Goal: Task Accomplishment & Management: Manage account settings

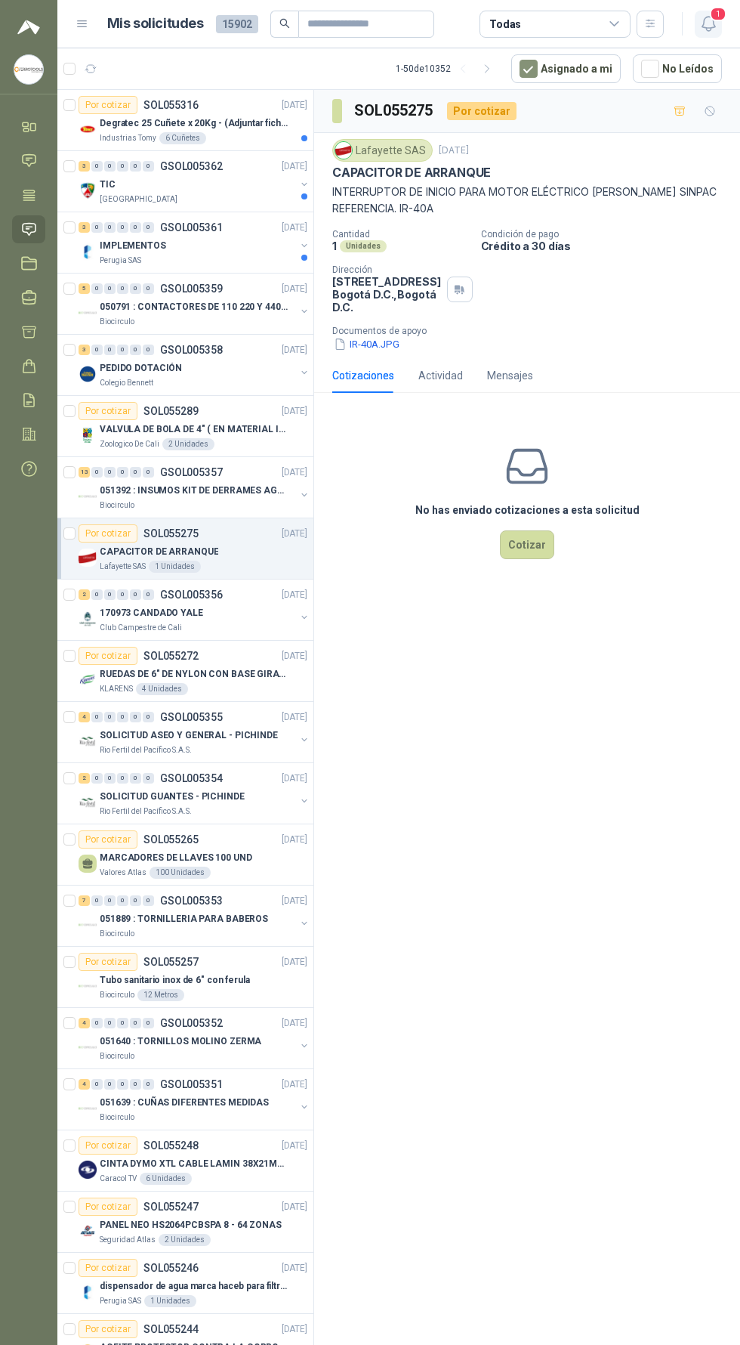
click at [716, 33] on icon "button" at bounding box center [708, 23] width 19 height 19
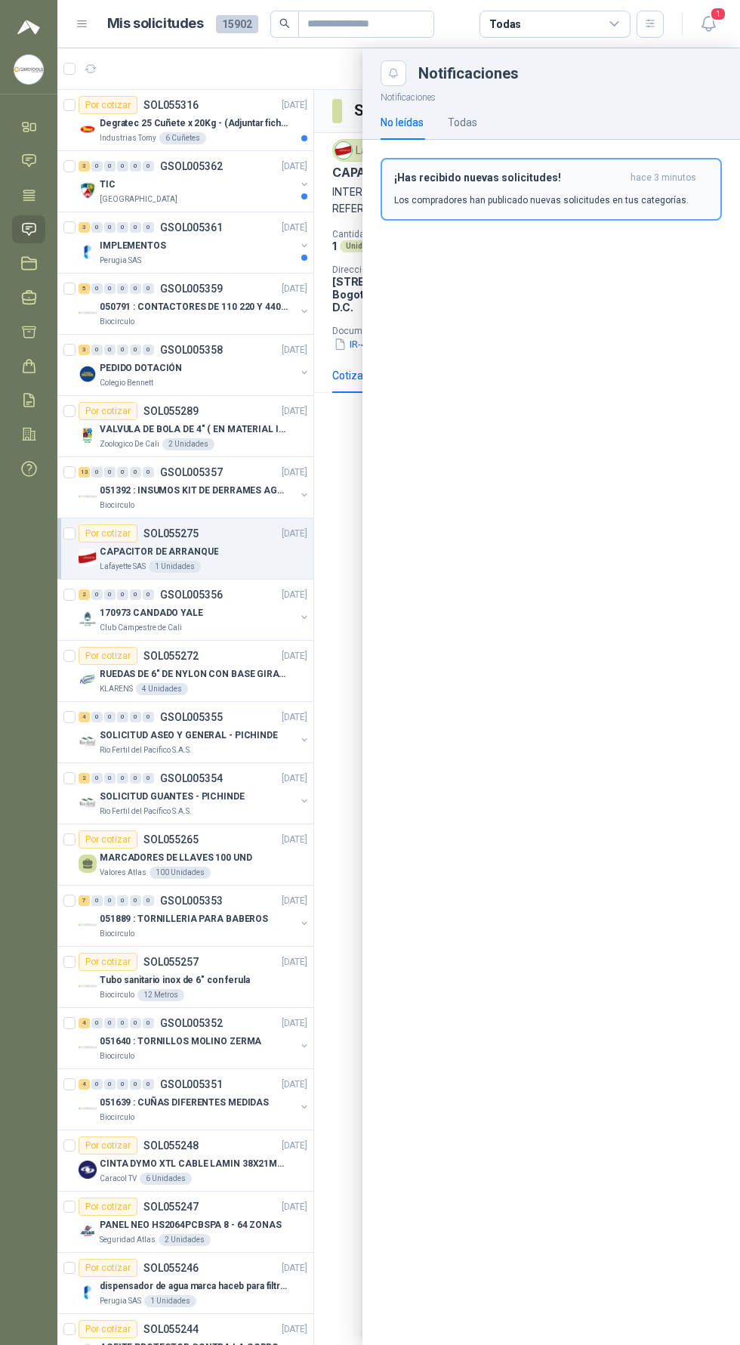
click at [633, 196] on p "Los compradores han publicado nuevas solicitudes en tus categorías." at bounding box center [541, 200] width 295 height 14
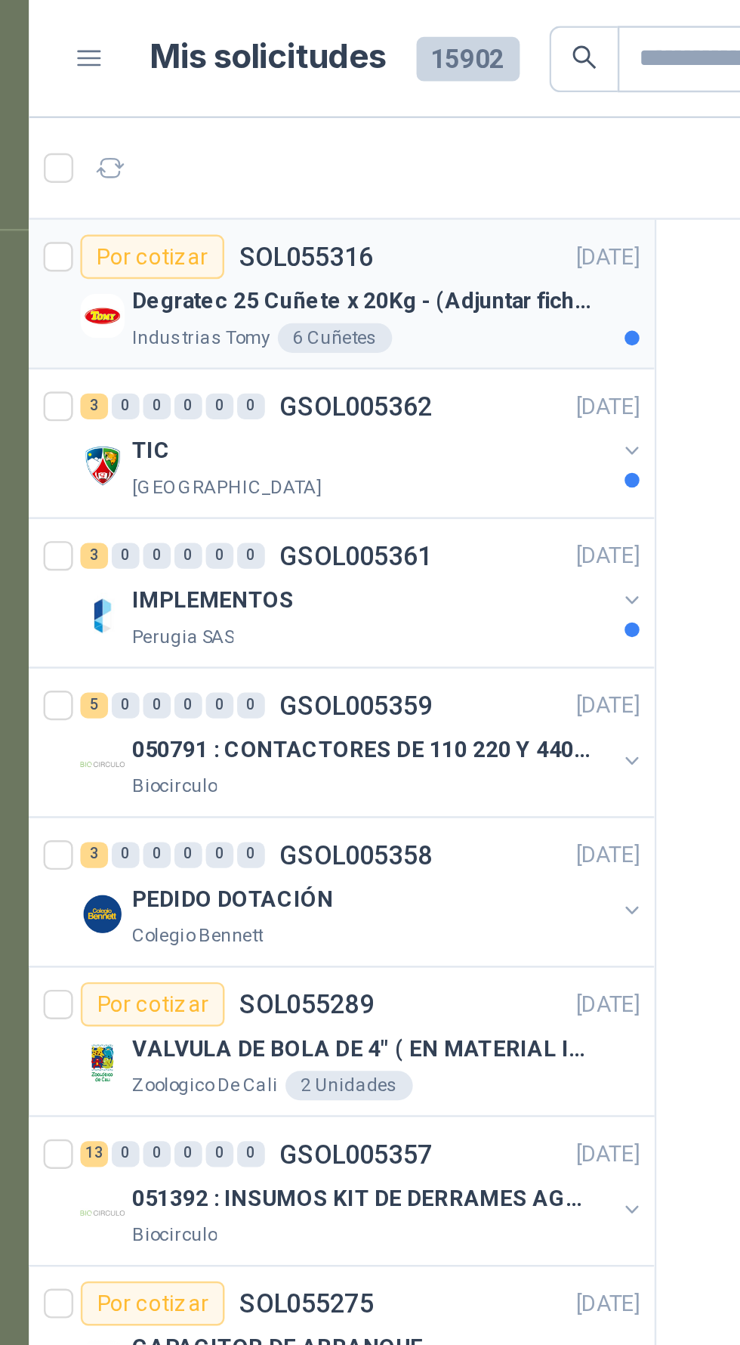
click at [255, 116] on p "Degratec 25 Cuñete x 20Kg - (Adjuntar ficha técnica)" at bounding box center [194, 123] width 188 height 14
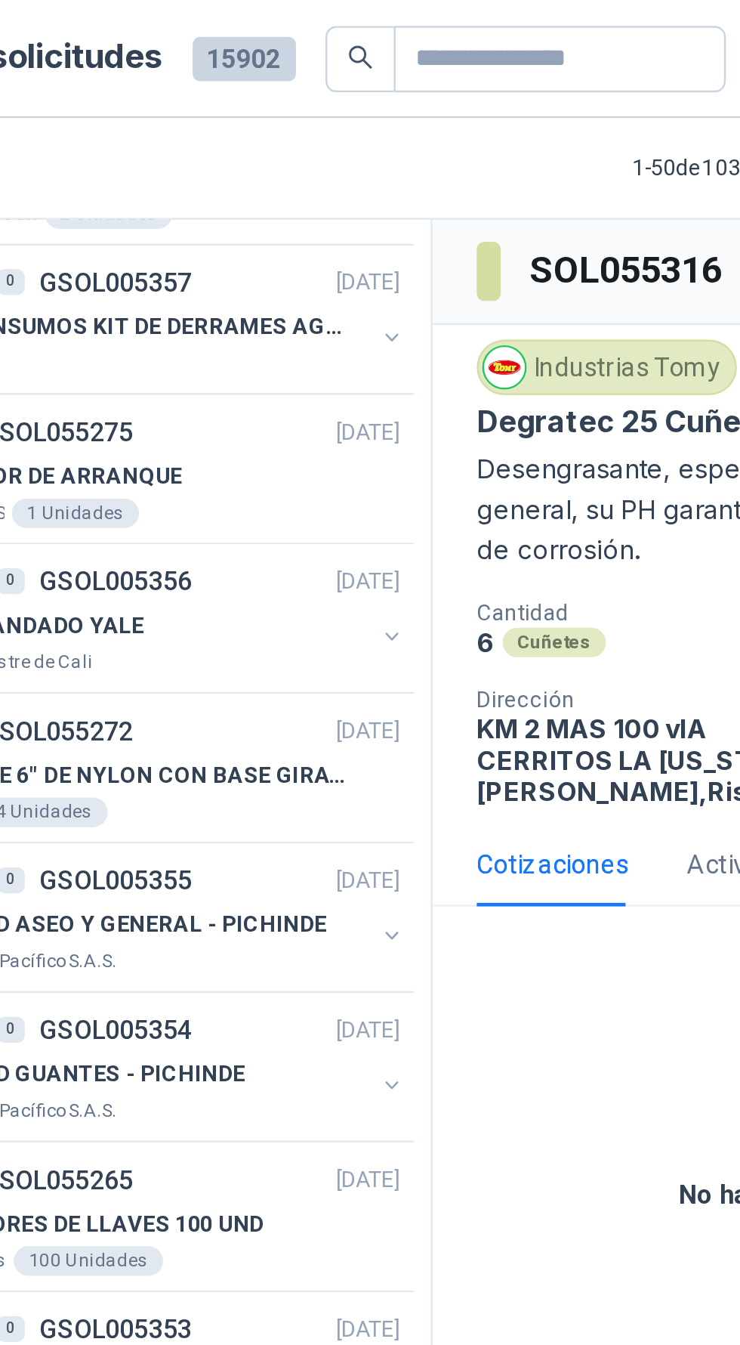
scroll to position [0, 7]
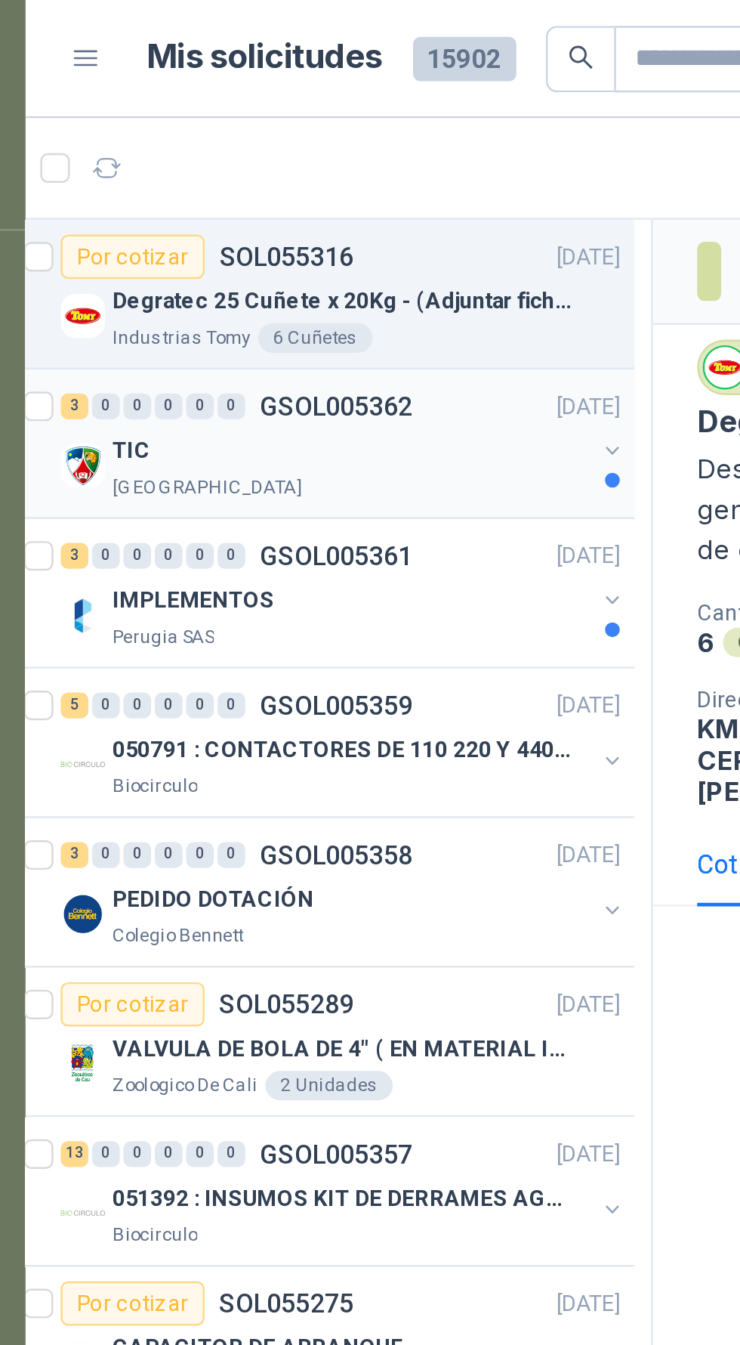
click at [242, 184] on div "TIC" at bounding box center [191, 184] width 196 height 18
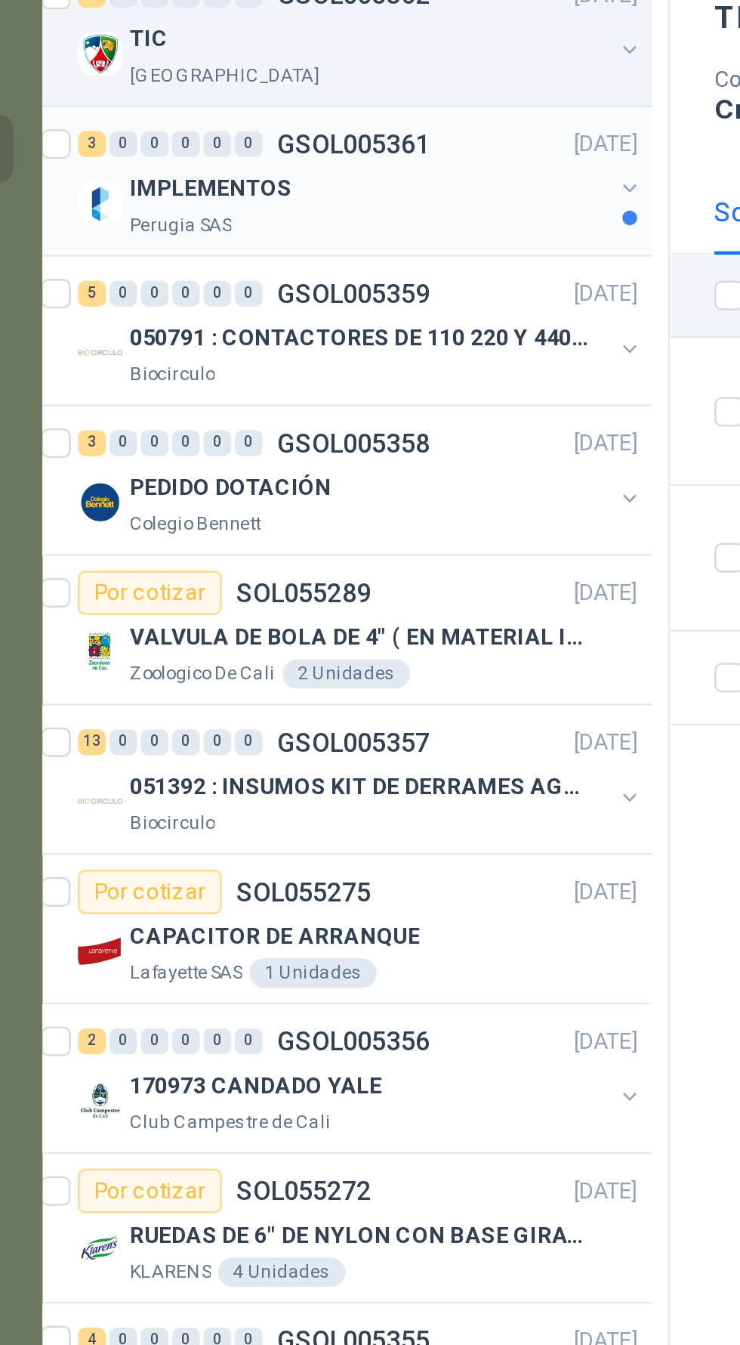
click at [233, 255] on div "Perugia SAS" at bounding box center [191, 261] width 196 height 12
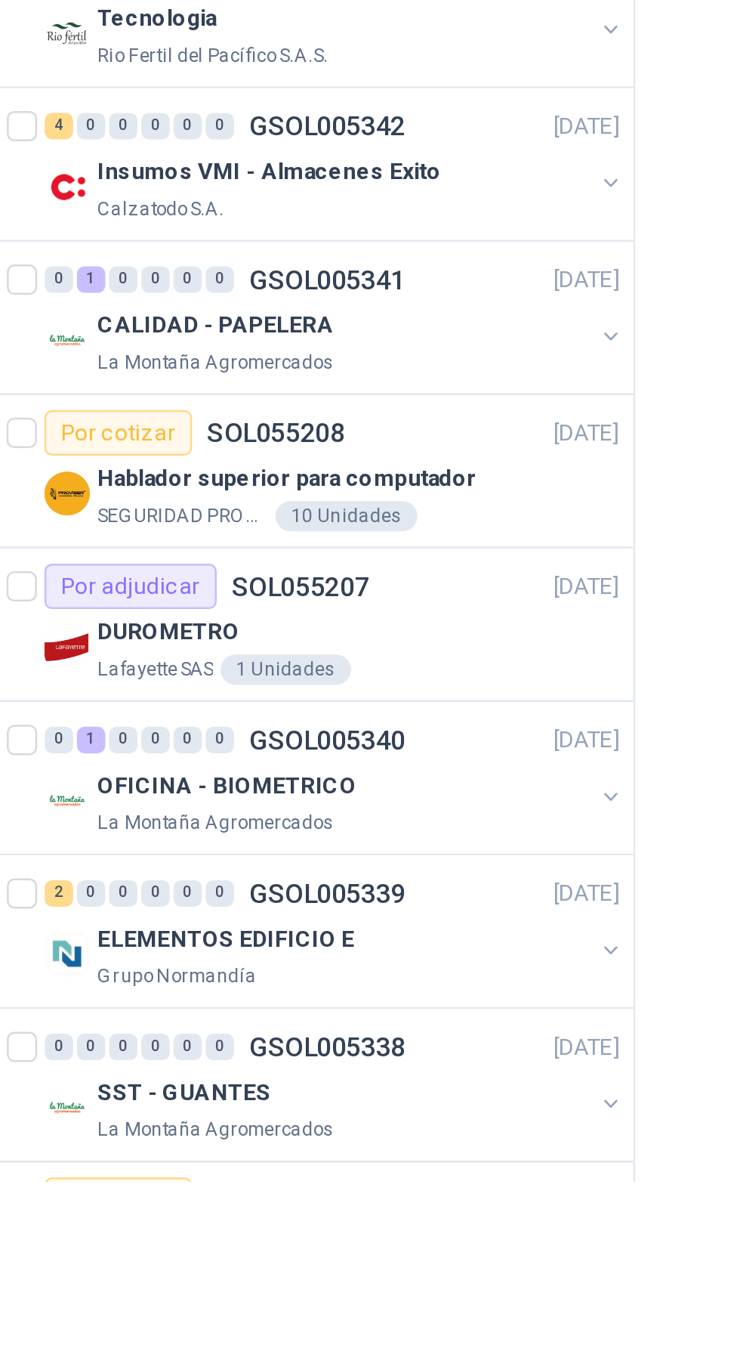
scroll to position [1508, 0]
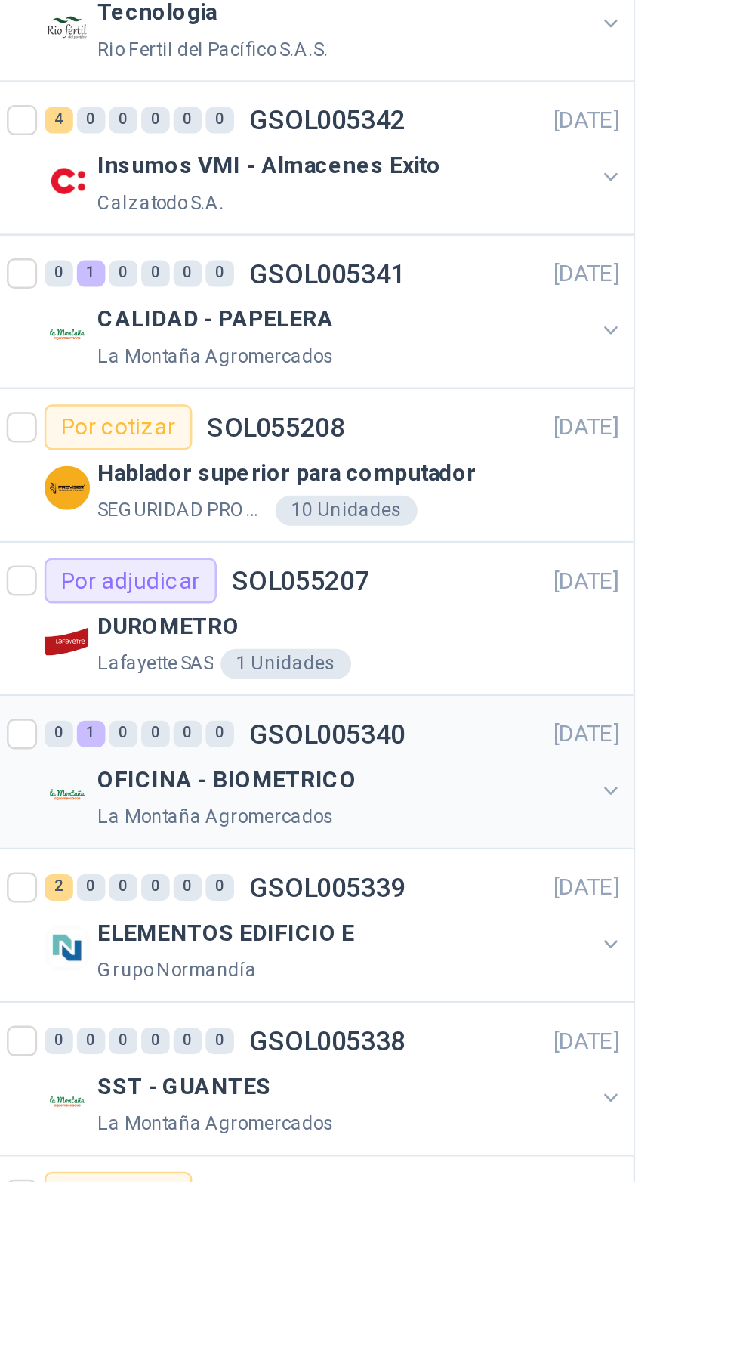
click at [258, 1178] on div "OFICINA - BIOMETRICO" at bounding box center [198, 1184] width 196 height 18
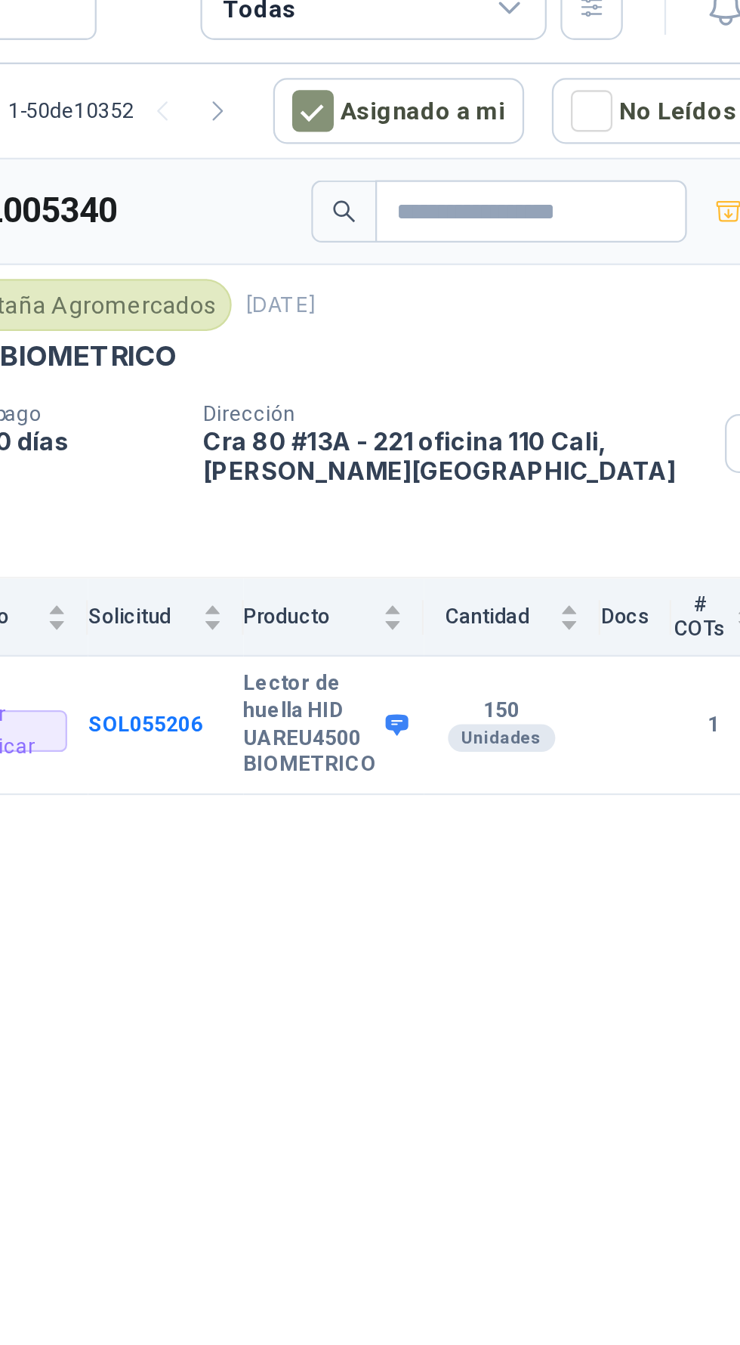
click at [563, 332] on icon at bounding box center [565, 336] width 10 height 9
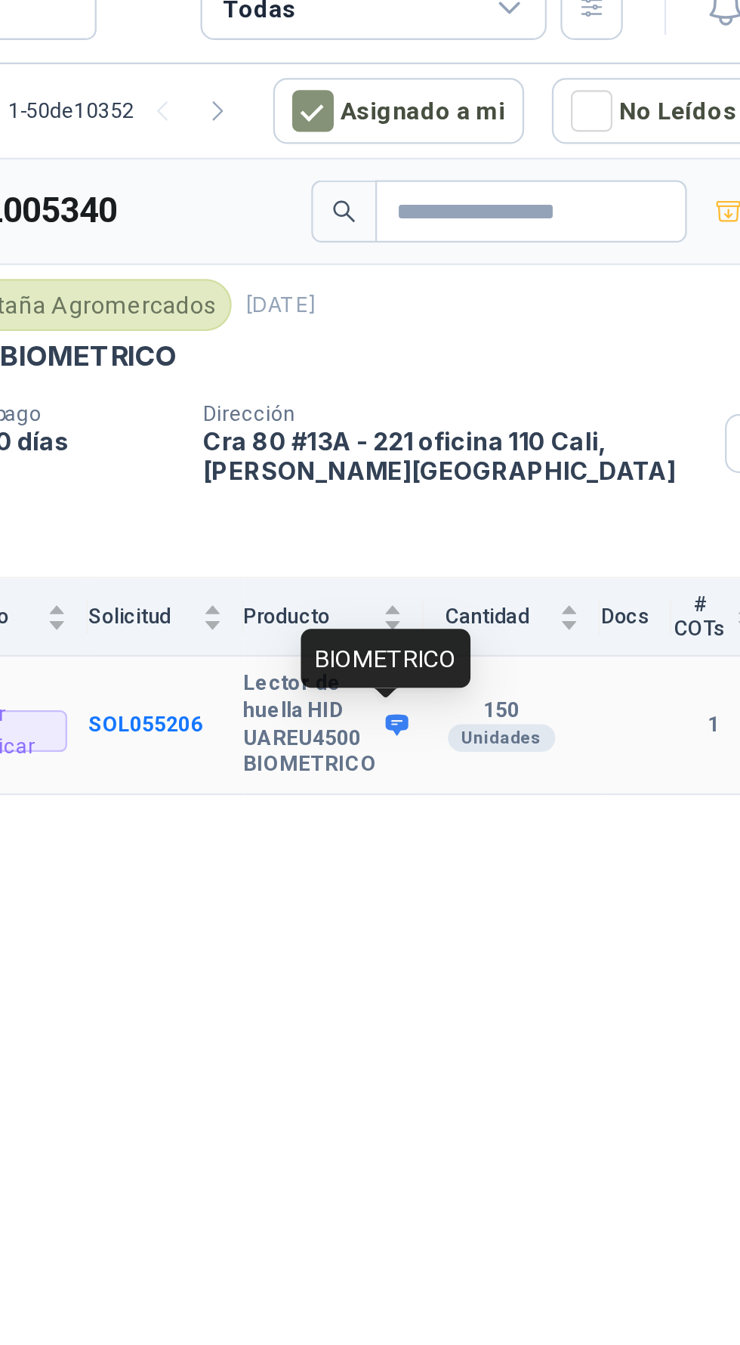
click at [504, 421] on div "GSOL005340 La Montaña Agromercados 8 sept, 2025 OFICINA - BIOMETRICO Condición …" at bounding box center [527, 720] width 426 height 1260
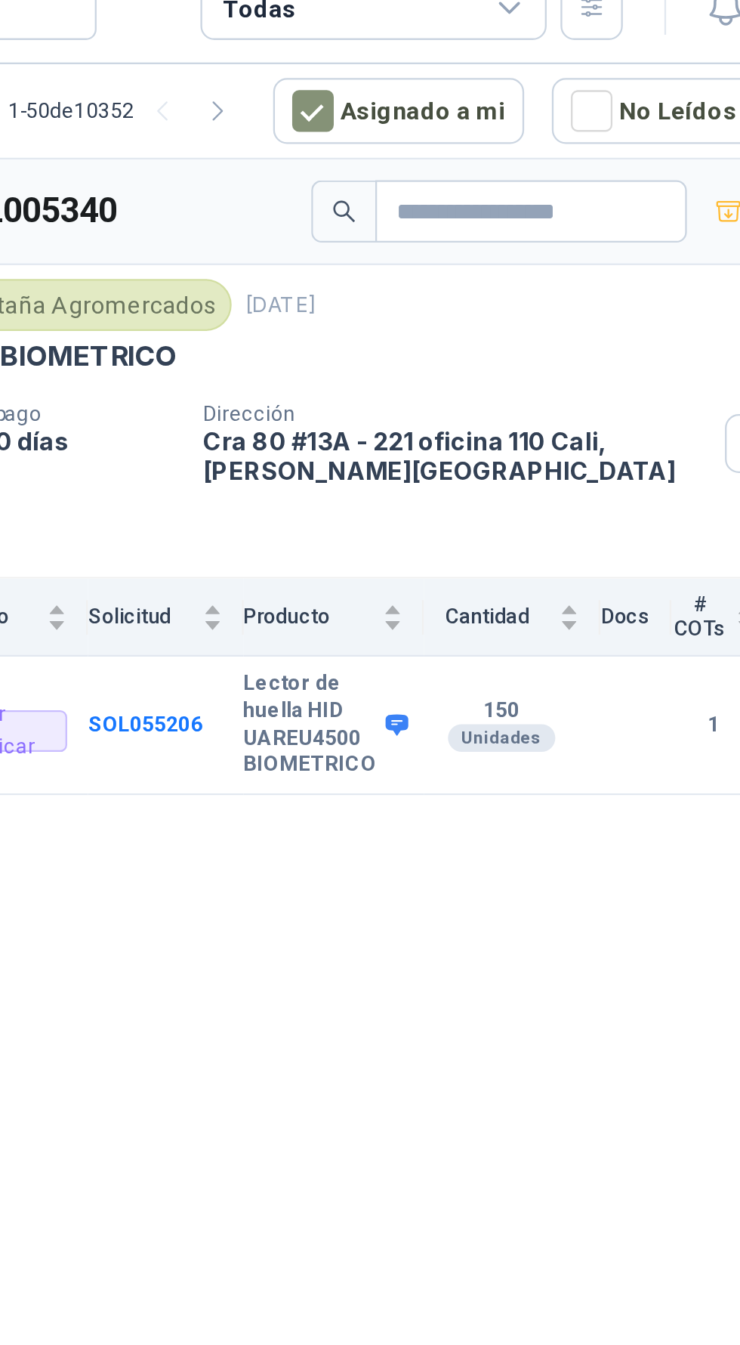
click at [607, 339] on div "Unidades" at bounding box center [611, 342] width 47 height 12
click at [523, 338] on b "Lector de huella HID UAREU4500 BIOMETRICO" at bounding box center [528, 336] width 58 height 47
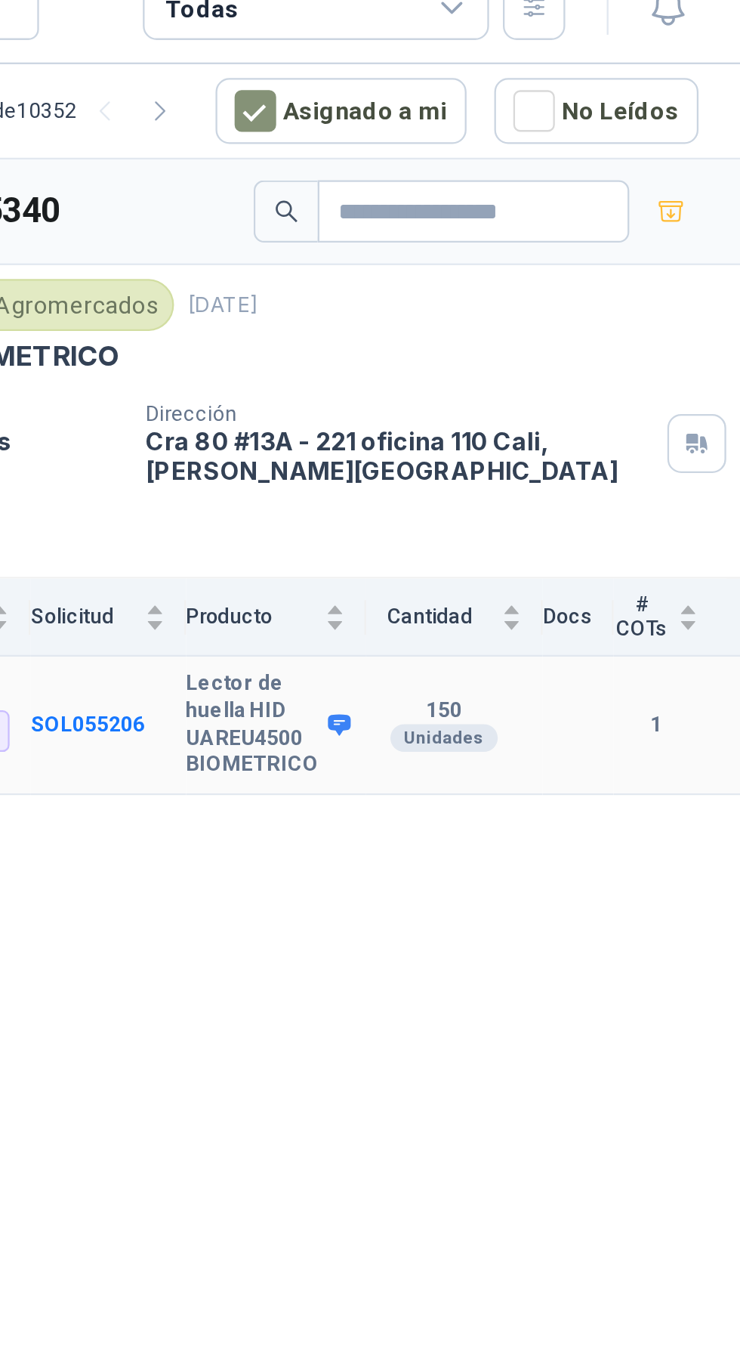
click at [695, 338] on b "1" at bounding box center [703, 336] width 37 height 14
click at [535, 328] on b "Lector de huella HID UAREU4500 BIOMETRICO" at bounding box center [528, 336] width 58 height 47
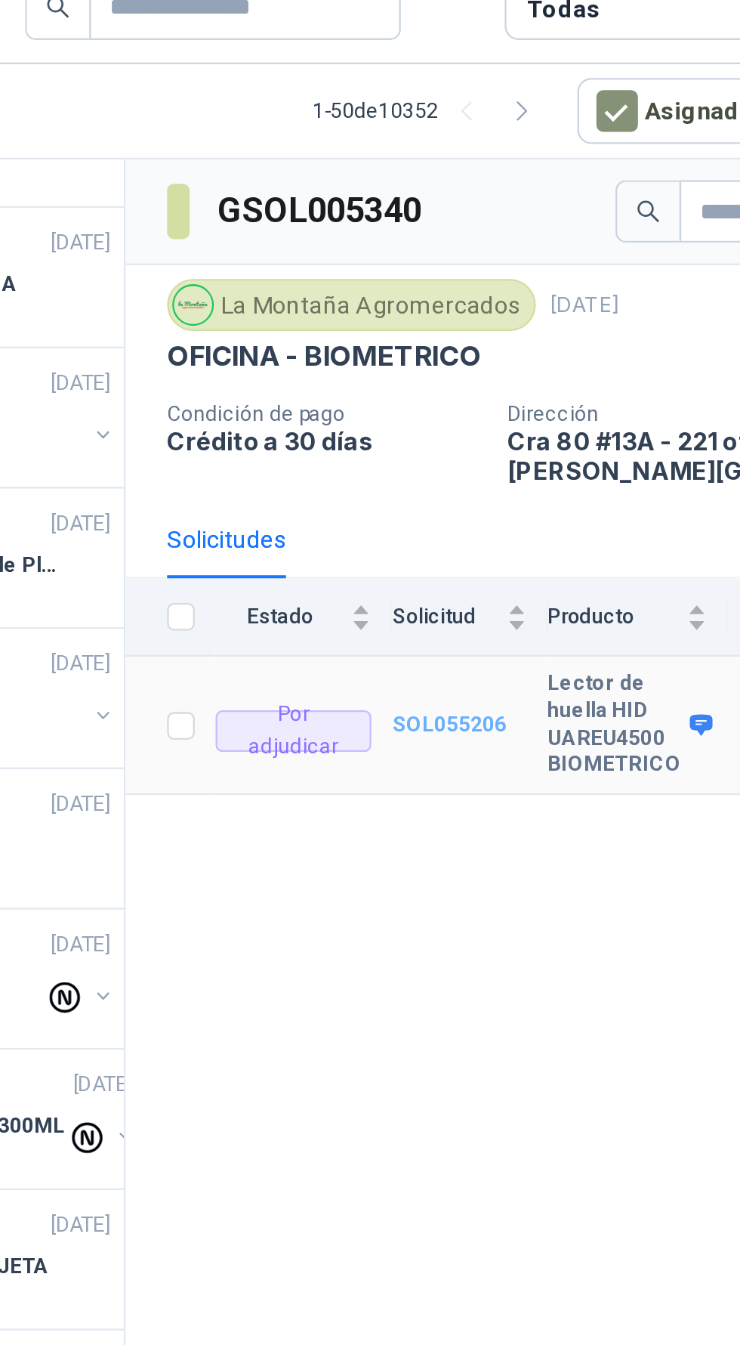
click at [453, 334] on b "SOL055206" at bounding box center [456, 336] width 50 height 11
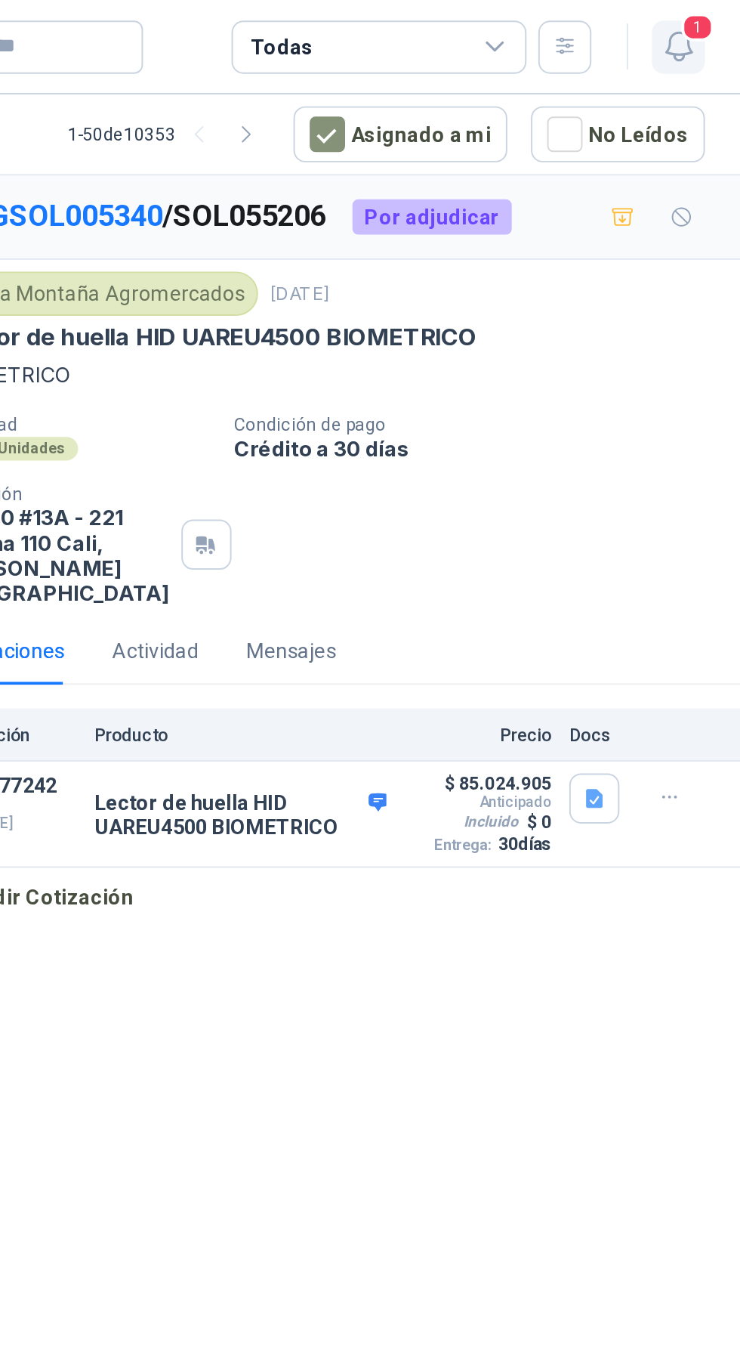
click at [706, 24] on icon "button" at bounding box center [708, 23] width 19 height 19
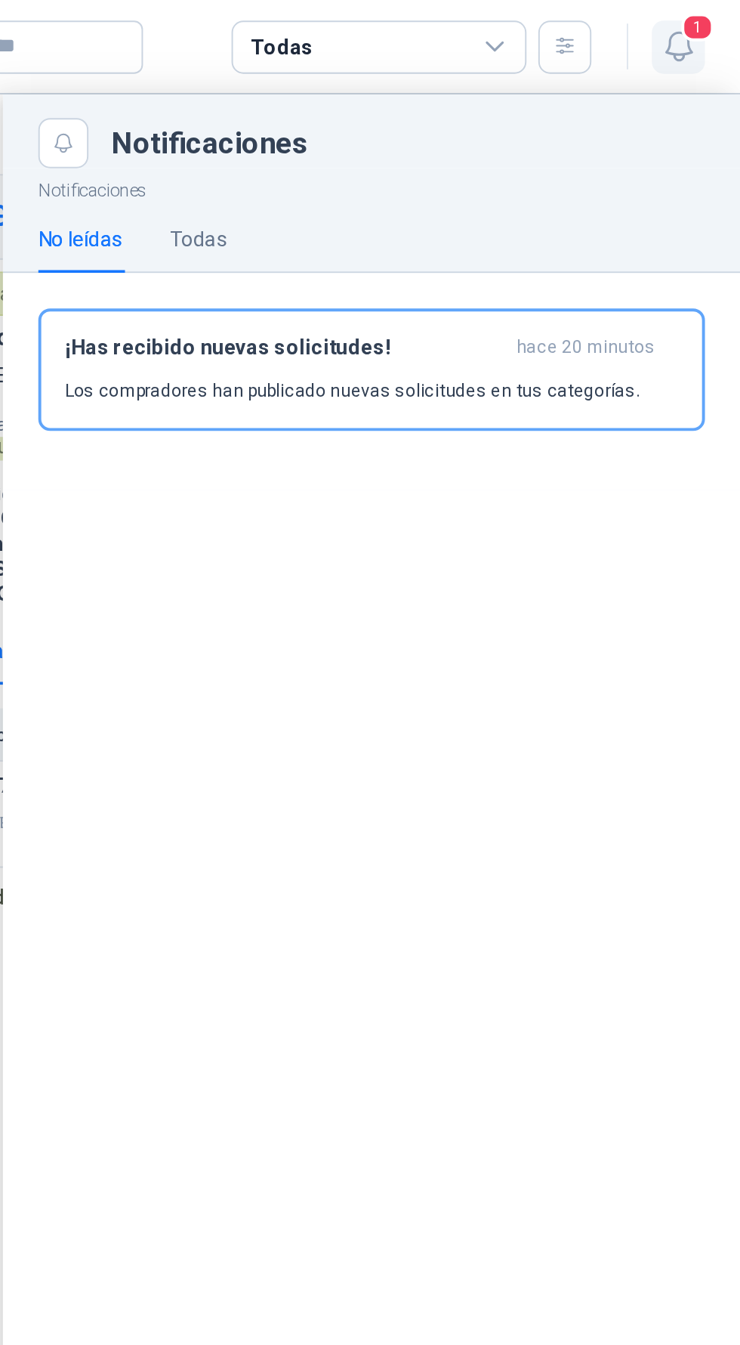
click at [718, 14] on span "1" at bounding box center [718, 14] width 17 height 14
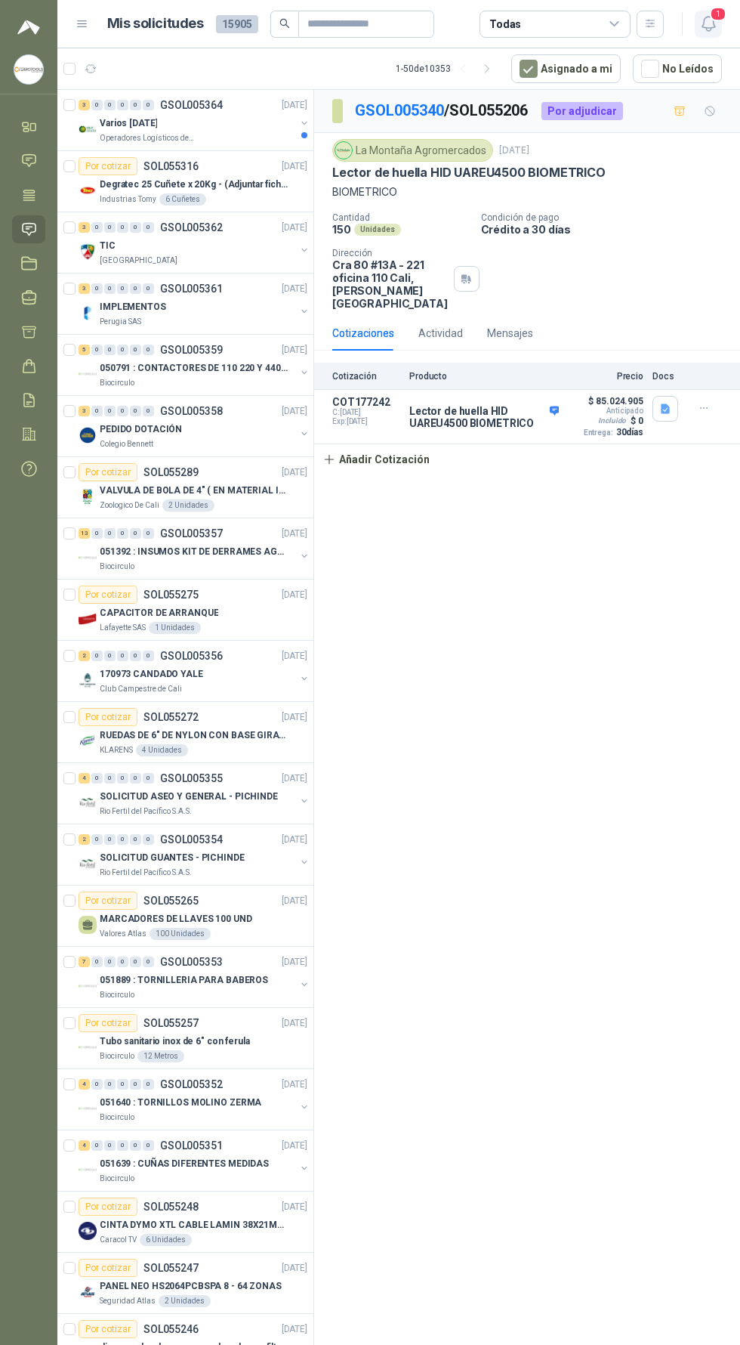
click at [714, 8] on span "1" at bounding box center [718, 14] width 17 height 14
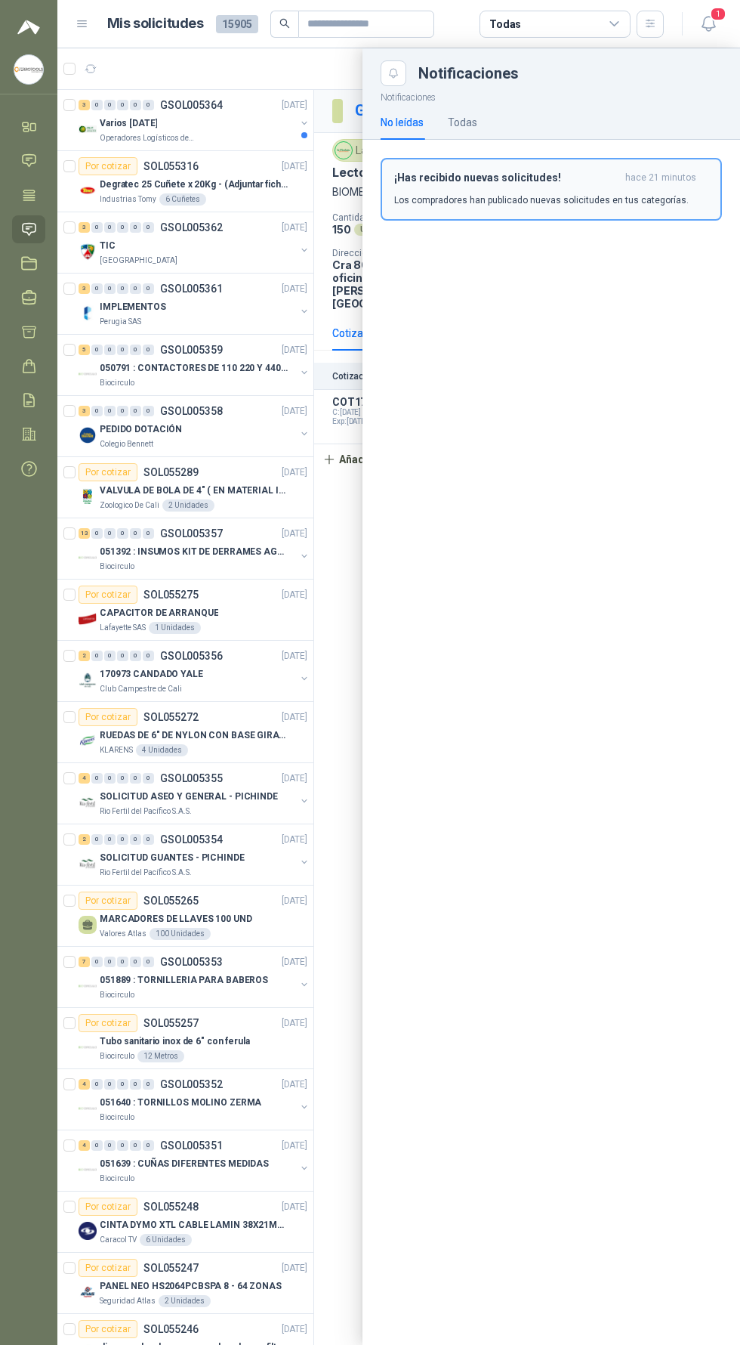
click at [597, 190] on div "¡Has recibido nuevas solicitudes! hace 21 minutos Los compradores han publicado…" at bounding box center [551, 189] width 314 height 36
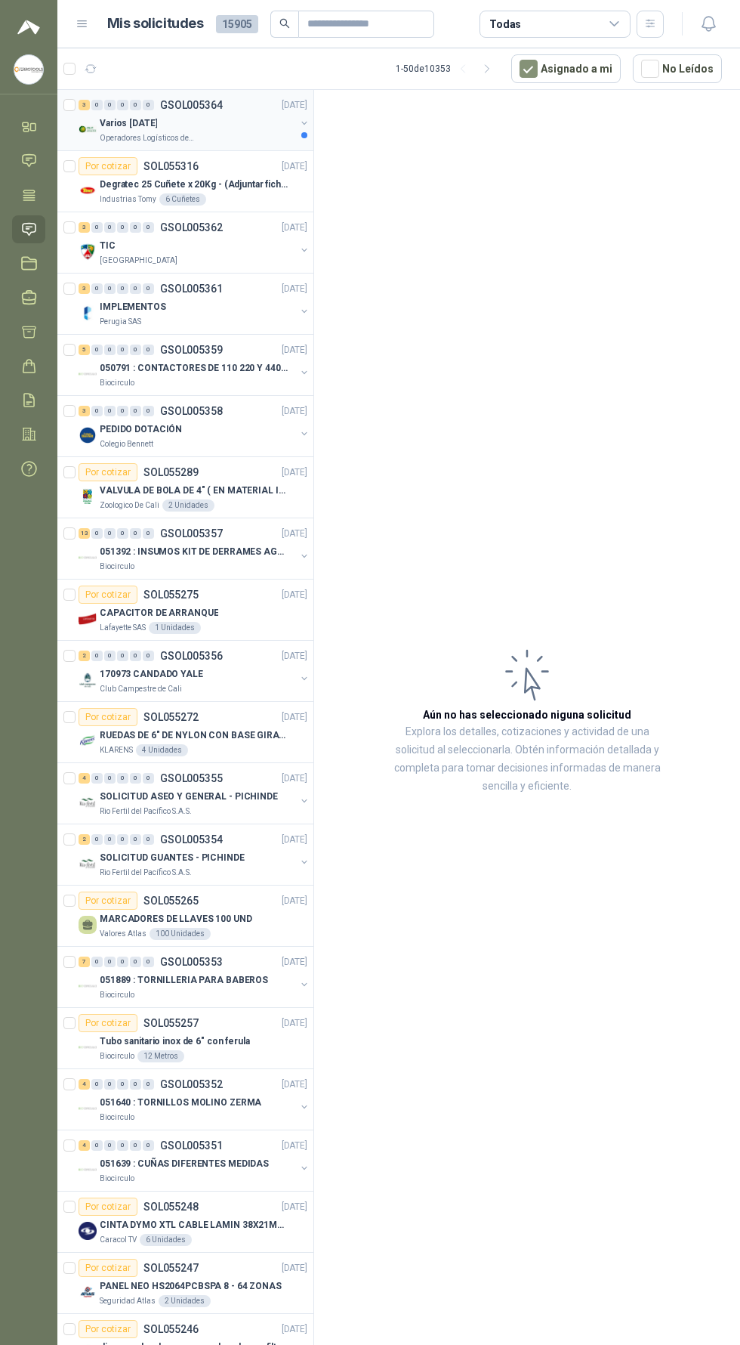
click at [224, 118] on div "Varios Sept 10" at bounding box center [198, 123] width 196 height 18
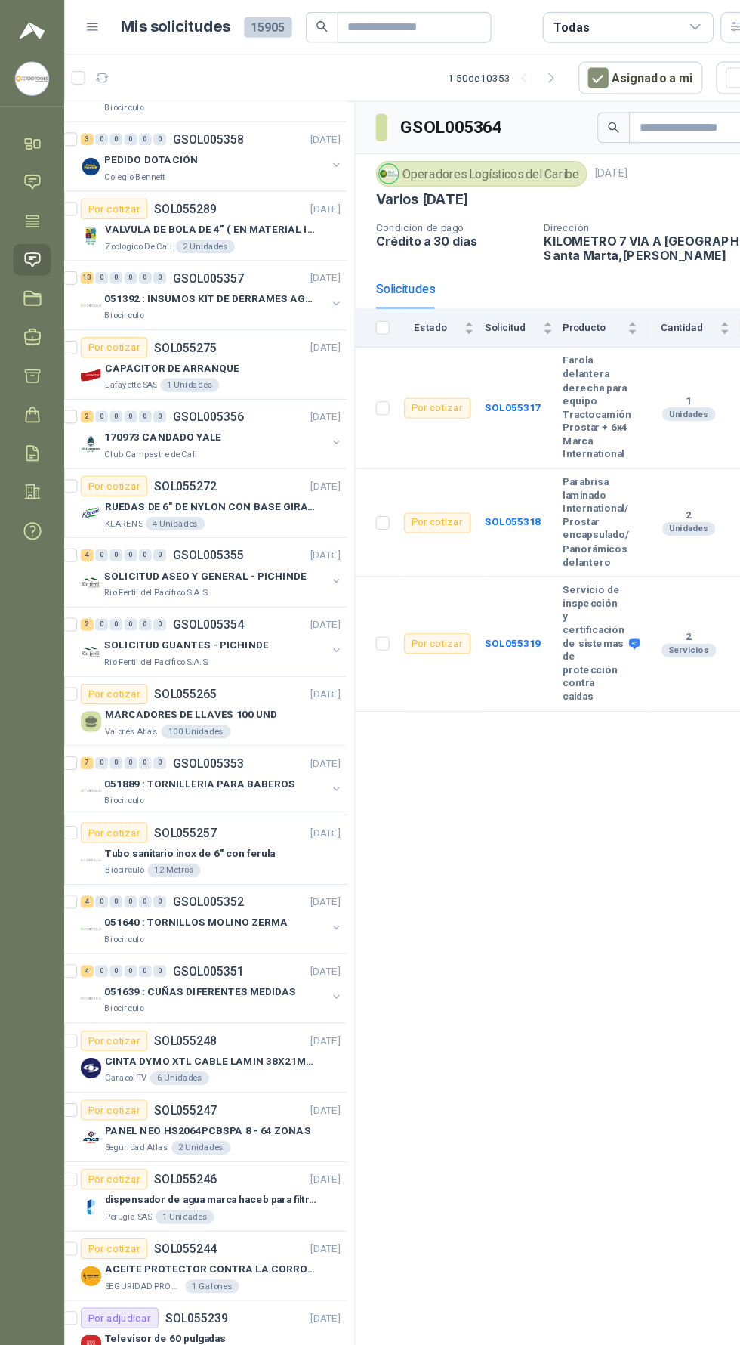
scroll to position [0, 7]
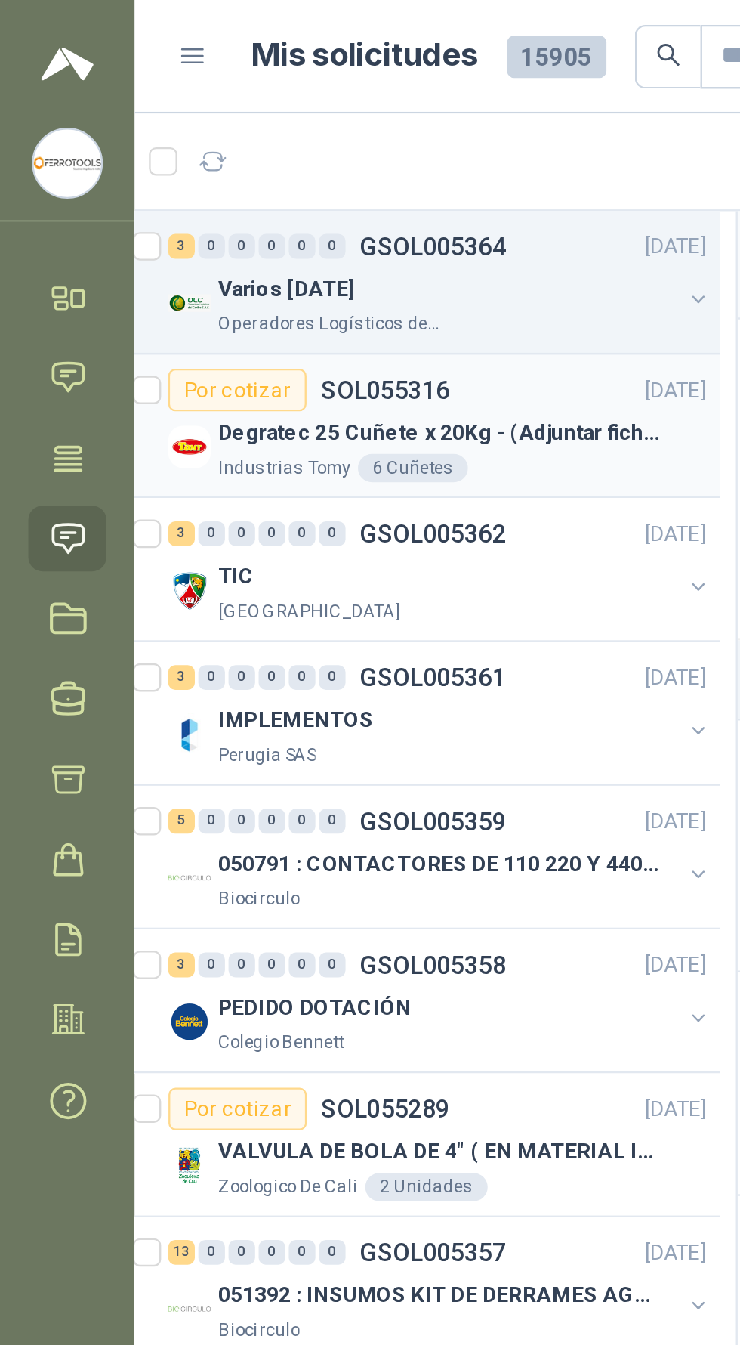
click at [246, 185] on p "Degratec 25 Cuñete x 20Kg - (Adjuntar ficha técnica)" at bounding box center [187, 185] width 188 height 14
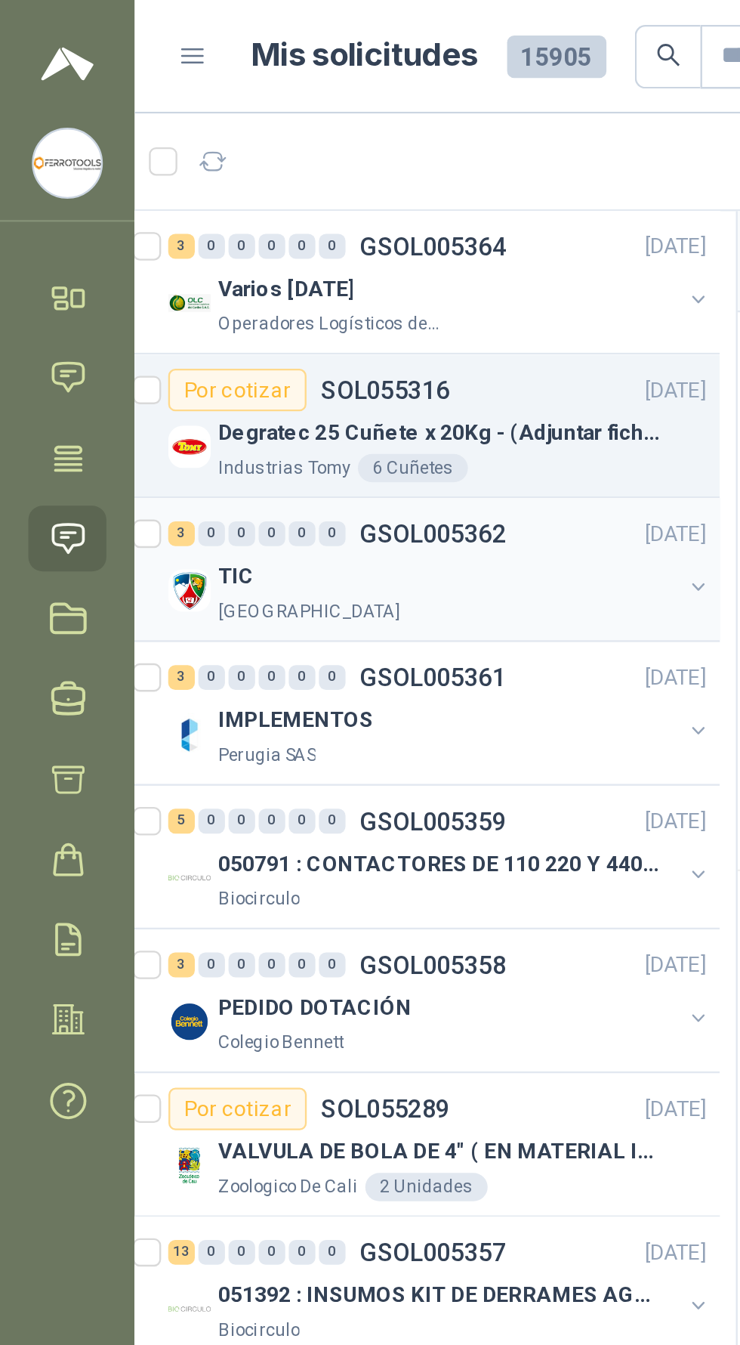
click at [255, 243] on div "TIC" at bounding box center [191, 245] width 196 height 18
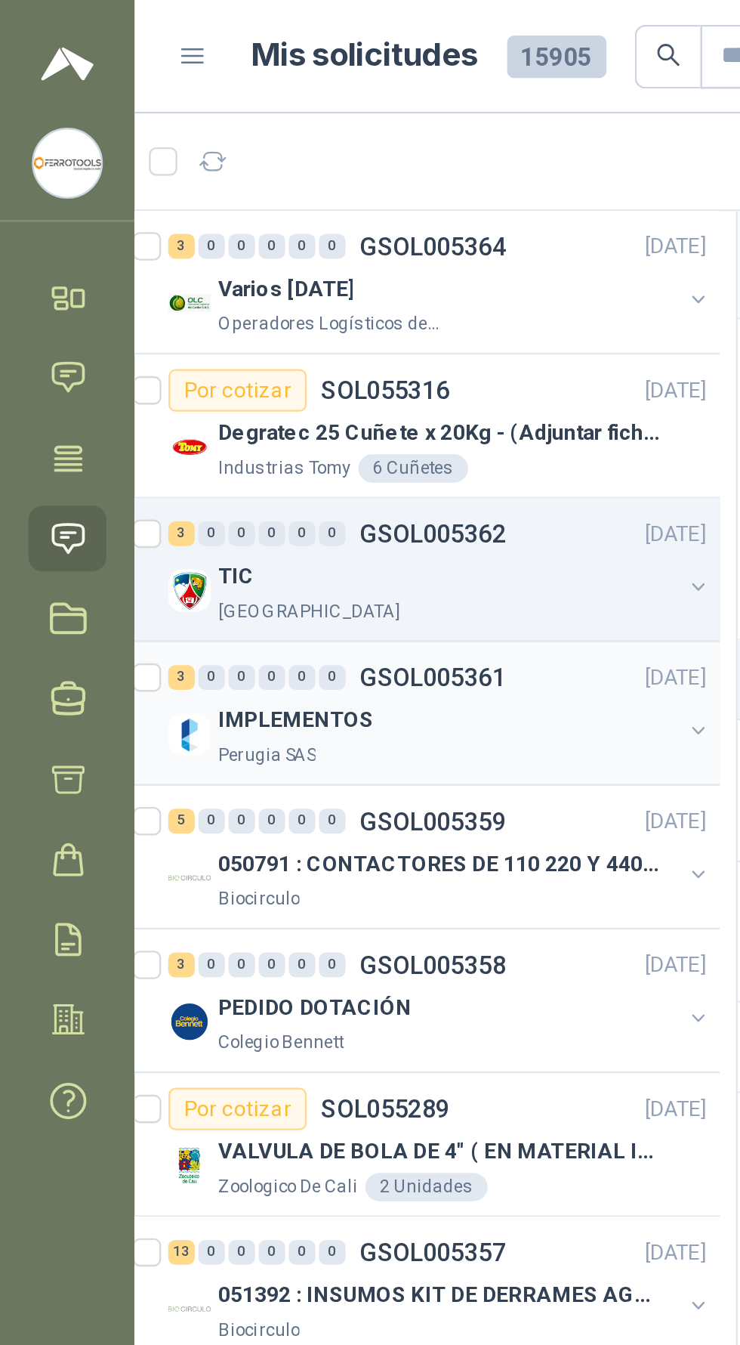
click at [255, 313] on div "IMPLEMENTOS" at bounding box center [191, 307] width 196 height 18
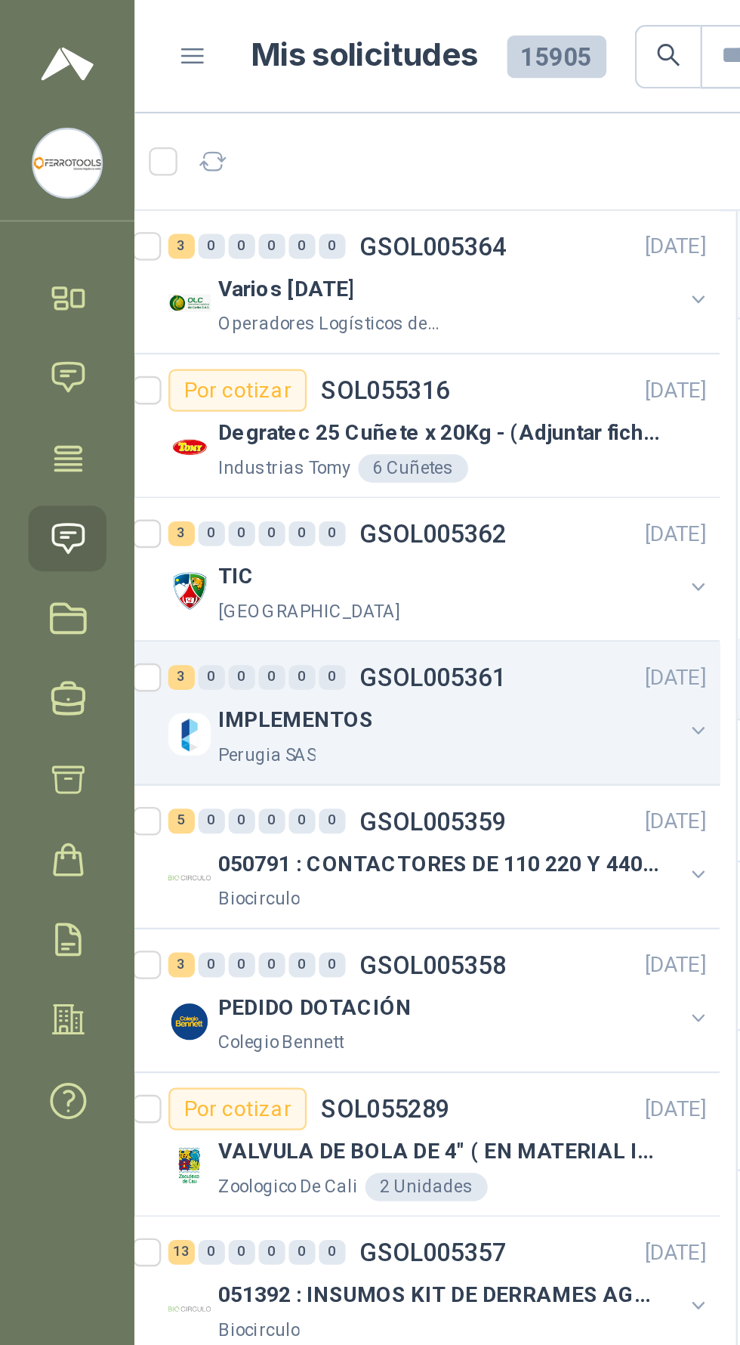
scroll to position [0, 7]
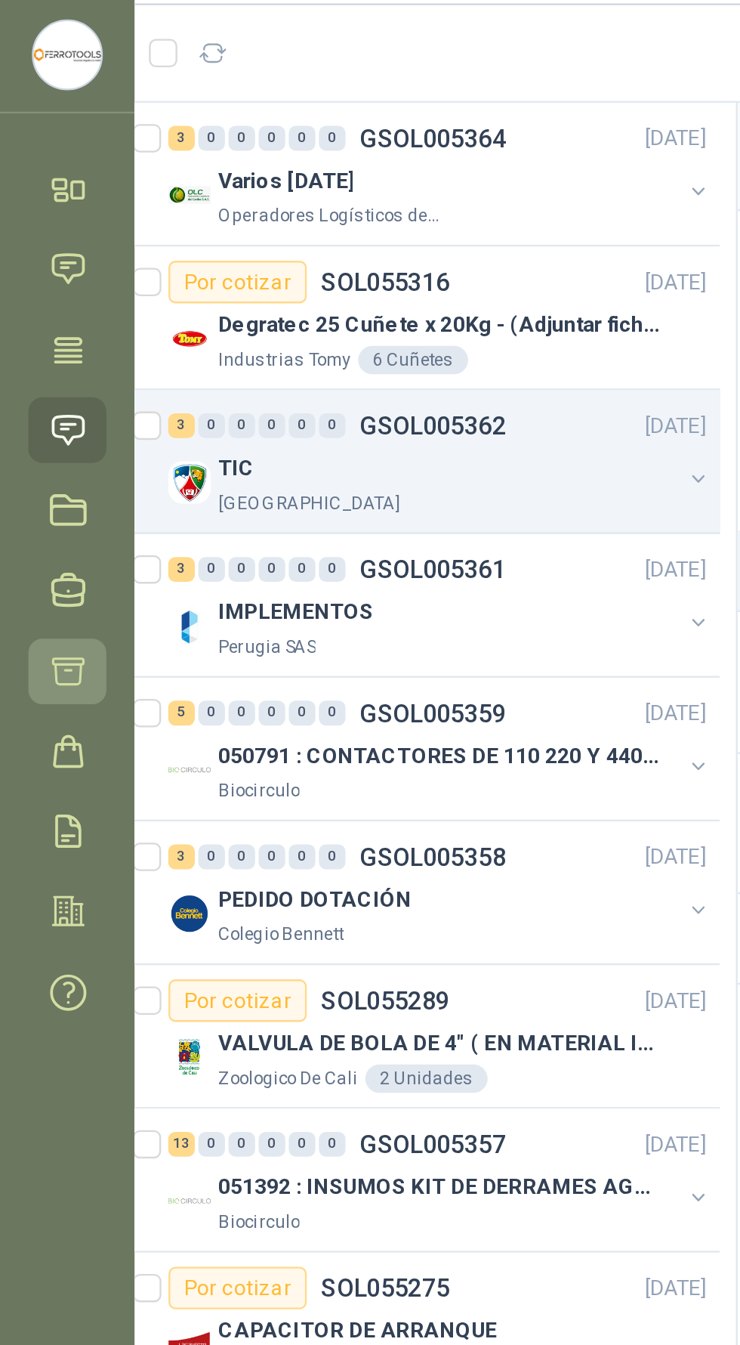
click at [29, 329] on icon at bounding box center [29, 332] width 16 height 16
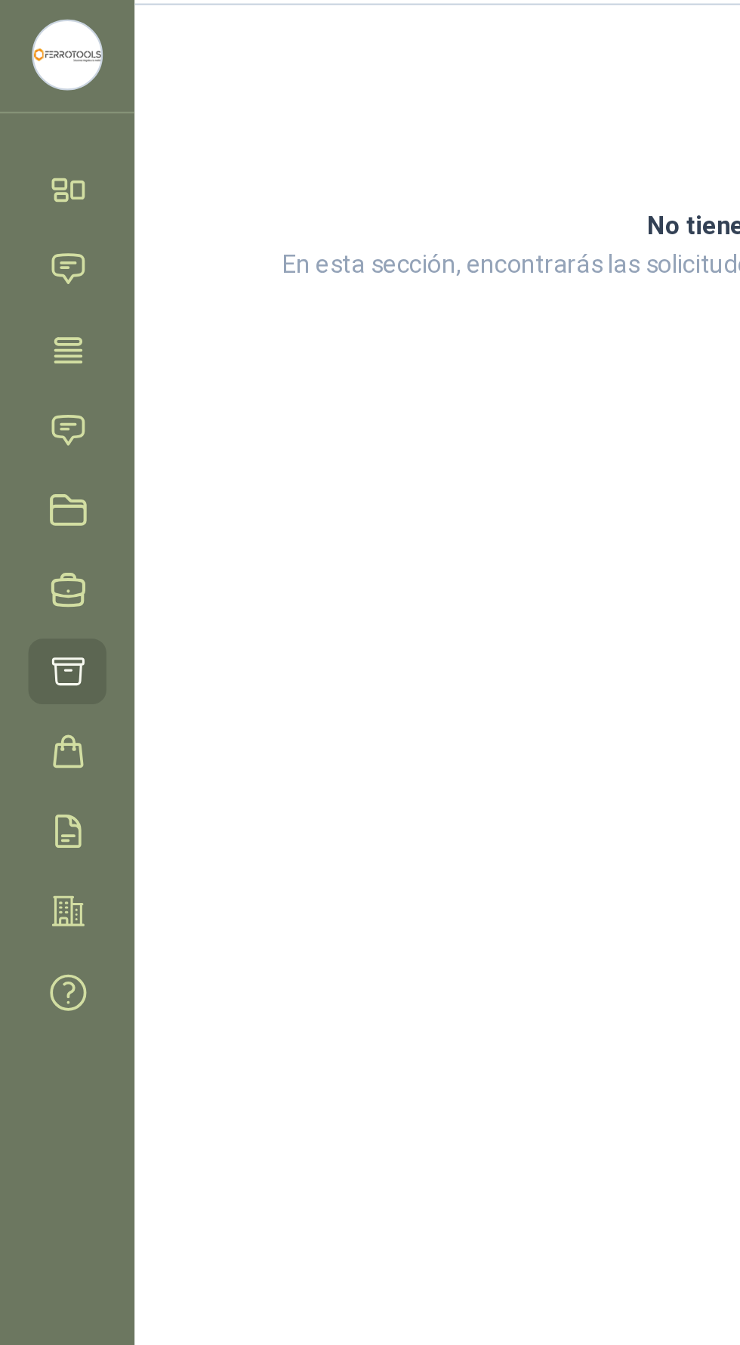
click at [18, 325] on link "Cotizar" at bounding box center [28, 332] width 33 height 28
click at [24, 369] on icon at bounding box center [29, 366] width 16 height 16
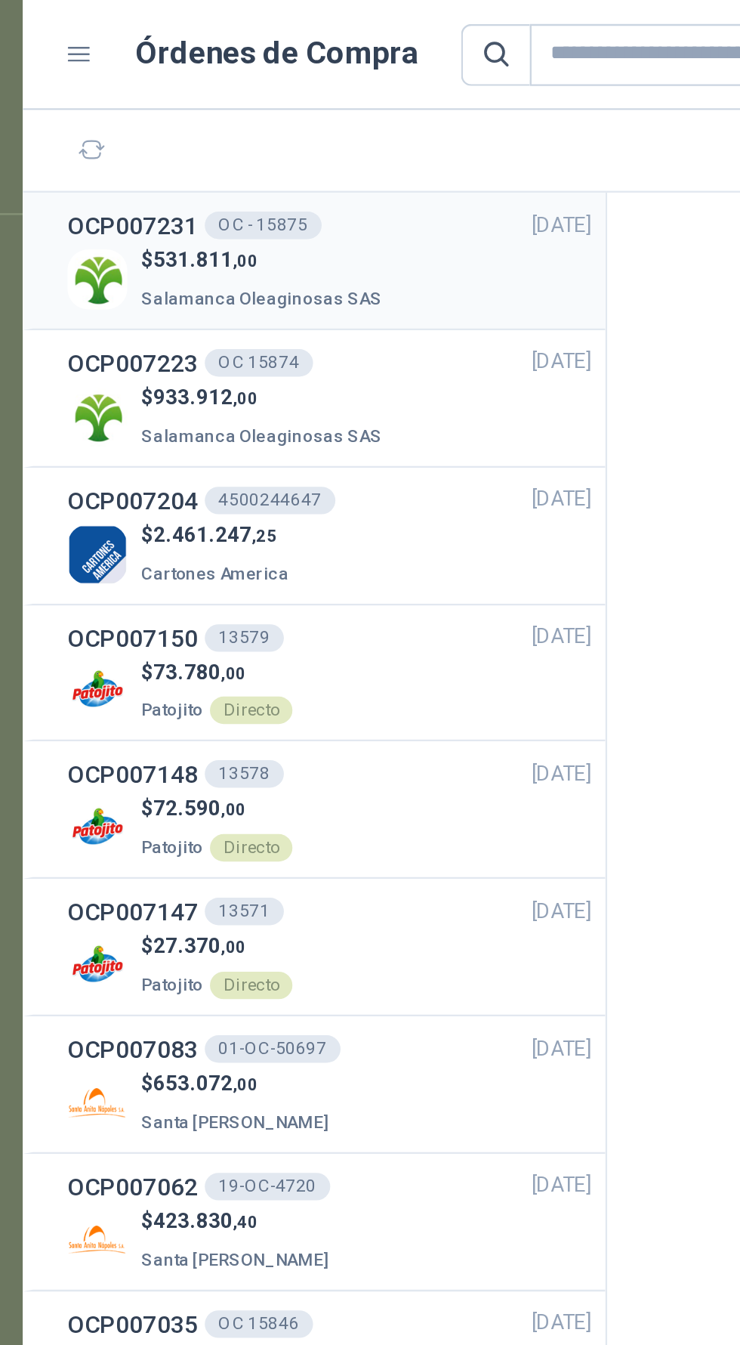
click at [230, 119] on div "$ 531.811 ,00 Salamanca Oleaginosas SAS" at bounding box center [192, 122] width 230 height 31
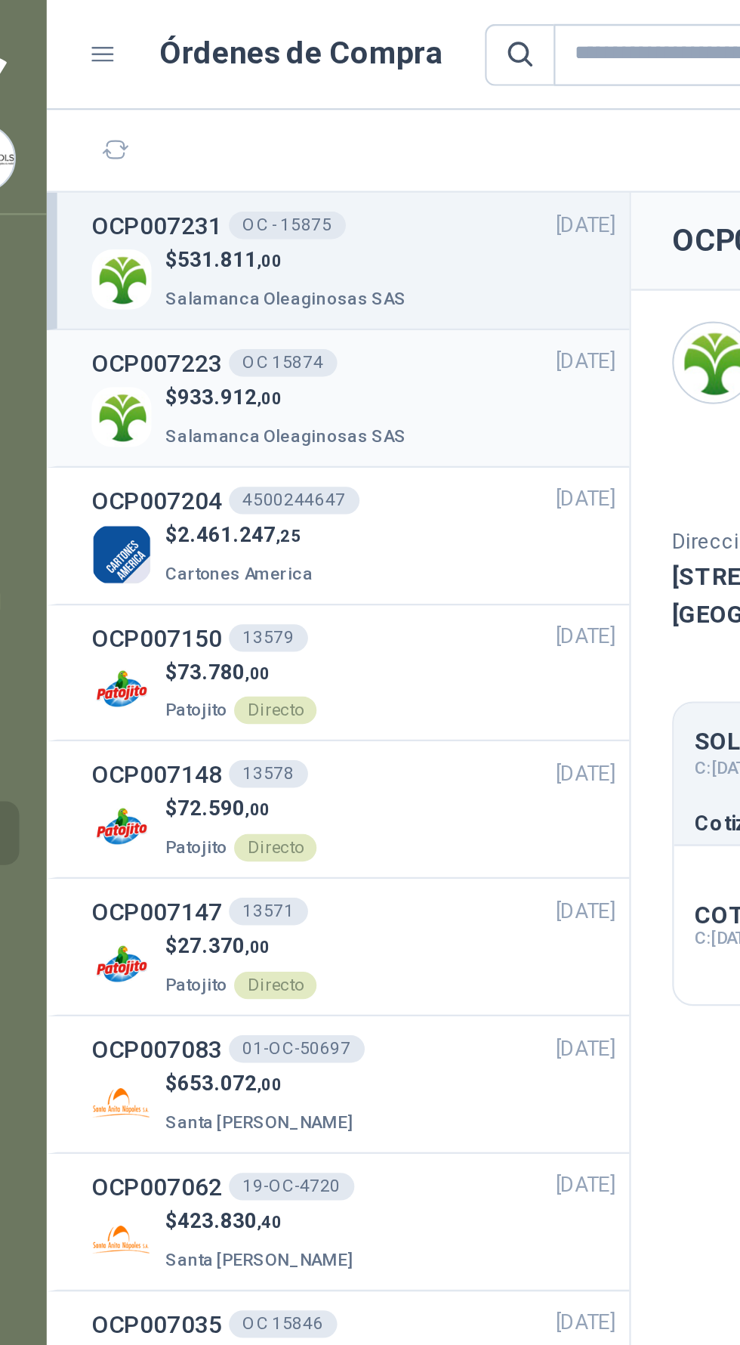
click at [229, 183] on div "$ 933.912 ,00 Salamanca Oleaginosas SAS" at bounding box center [192, 183] width 230 height 31
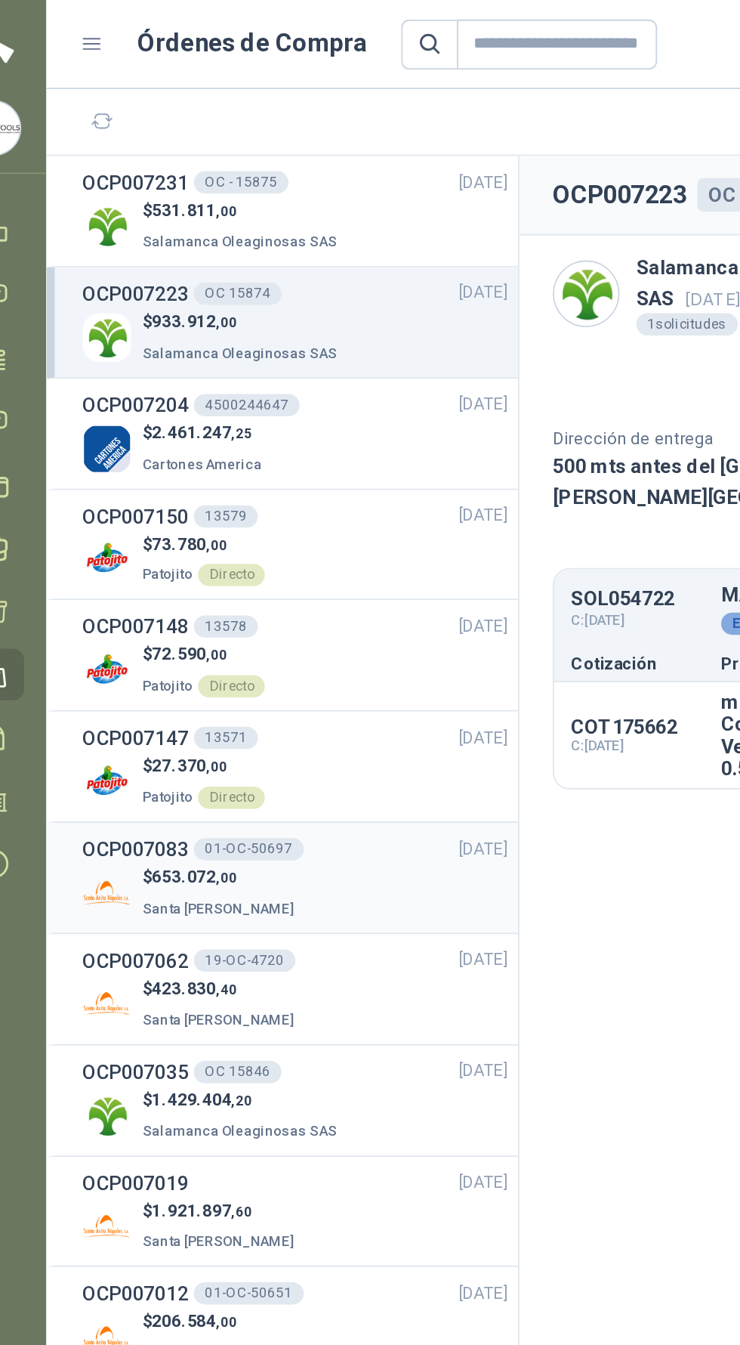
click at [260, 482] on div "$ 653.072 ,00 Santa Anita Napoles" at bounding box center [192, 484] width 230 height 31
